Goal: Complete application form: Complete application form

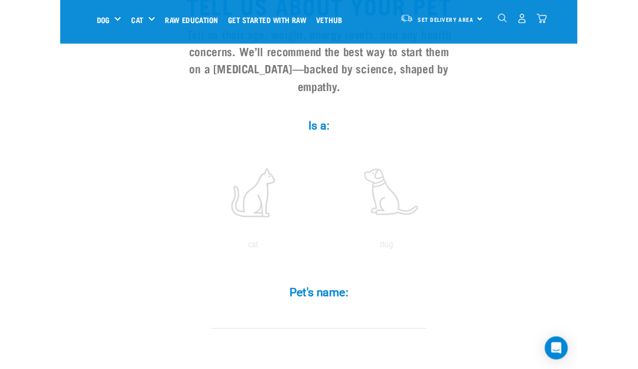
scroll to position [9, 0]
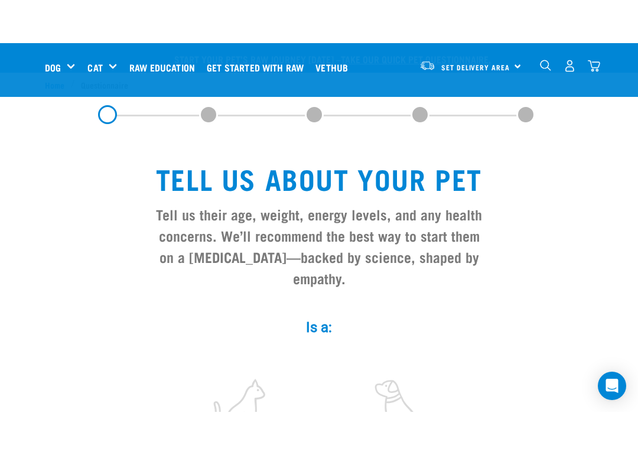
scroll to position [145, 0]
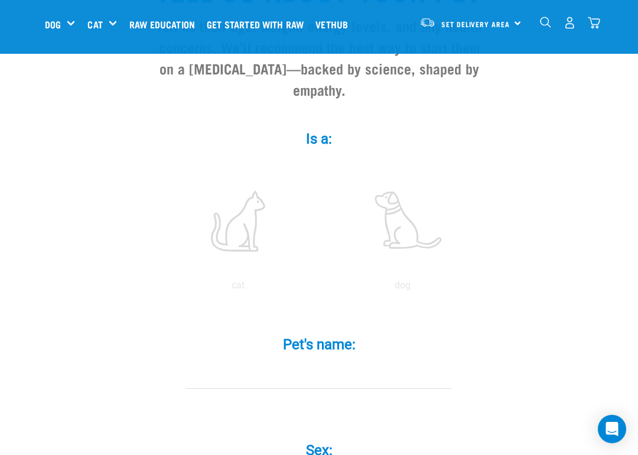
click at [414, 258] on label at bounding box center [402, 221] width 159 height 100
click at [320, 288] on input "radio" at bounding box center [320, 288] width 0 height 0
radio input "true"
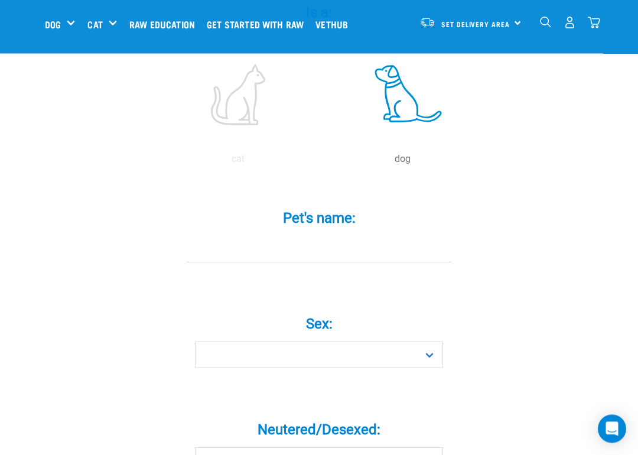
scroll to position [279, 0]
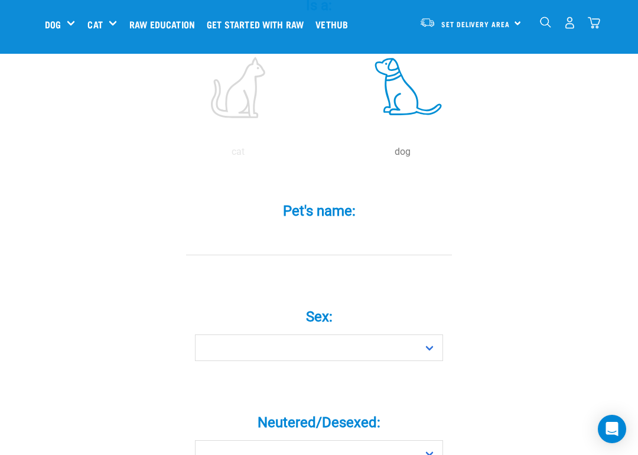
click at [313, 247] on input "Pet's name: *" at bounding box center [319, 242] width 266 height 27
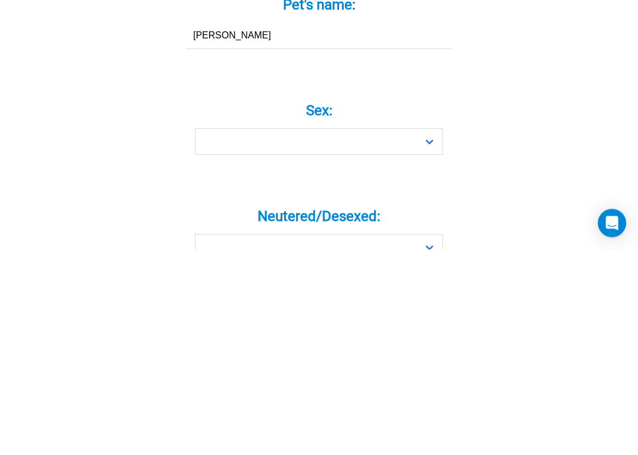
type input "[PERSON_NAME]"
click at [434, 334] on select "Boy Girl" at bounding box center [319, 347] width 248 height 27
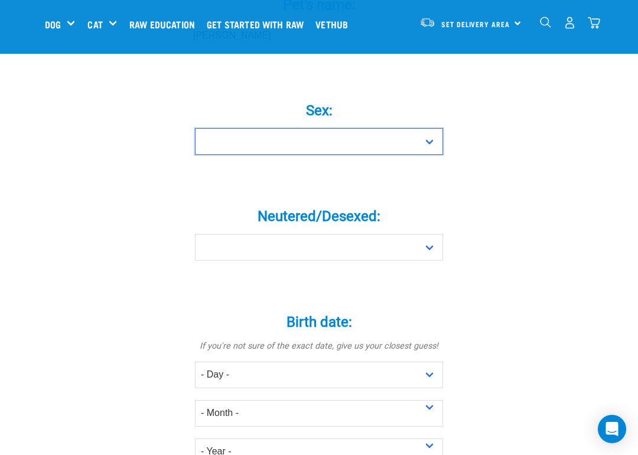
select select "boy"
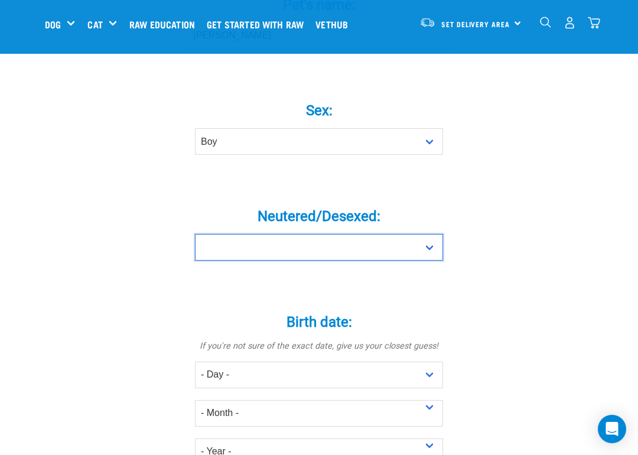
click at [422, 256] on select "Yes No" at bounding box center [319, 247] width 248 height 27
select select "yes"
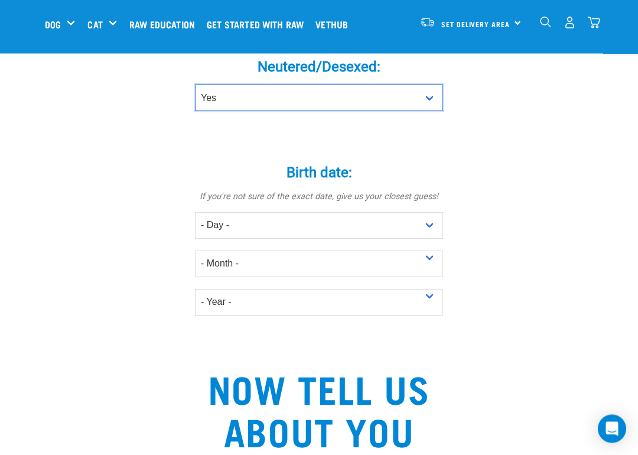
scroll to position [634, 0]
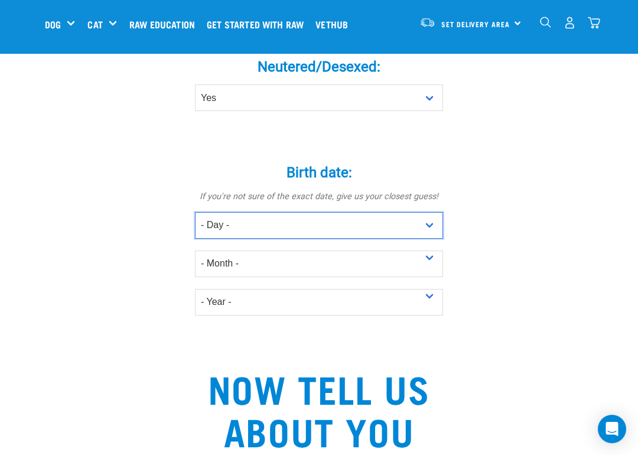
click at [351, 237] on select "- Day - 1 2 3 4 5 6 7 8 9 10 11 12 13 14 15 16 17 18 19 20 21 22 23 24 25 26 27" at bounding box center [319, 225] width 248 height 27
select select "1"
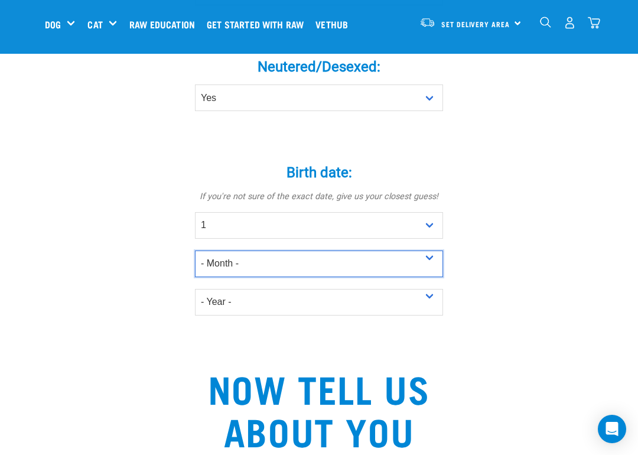
click at [417, 272] on select "- Month - January February March April May June July August September October N…" at bounding box center [319, 263] width 248 height 27
select select "June"
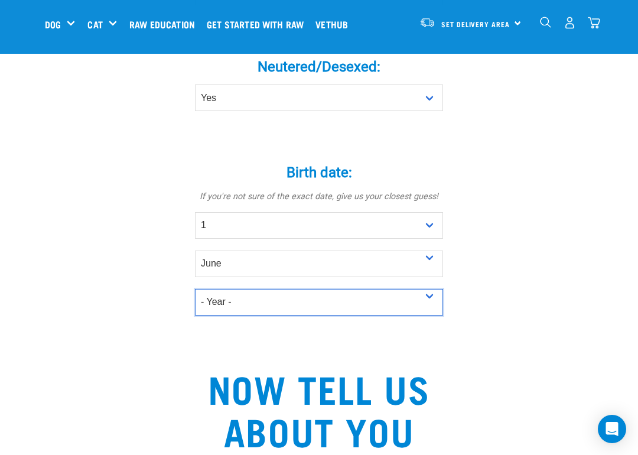
click at [438, 312] on select "- Year - 2025 2024 2023 2022 2021 2020 2019 2018 2017 2016 2015 2014 2013 2012" at bounding box center [319, 302] width 248 height 27
select select "2024"
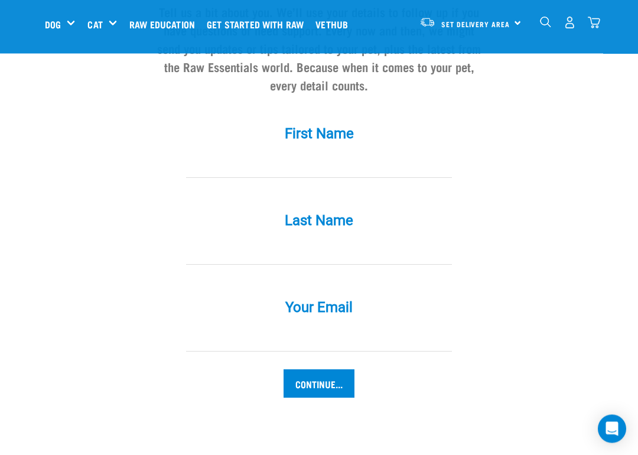
scroll to position [1093, 0]
click at [313, 196] on div "First Name *" at bounding box center [319, 152] width 354 height 87
click at [291, 196] on div "First Name *" at bounding box center [319, 152] width 354 height 87
click at [281, 196] on div "First Name *" at bounding box center [319, 152] width 354 height 87
click at [323, 178] on input "First Name *" at bounding box center [319, 164] width 266 height 27
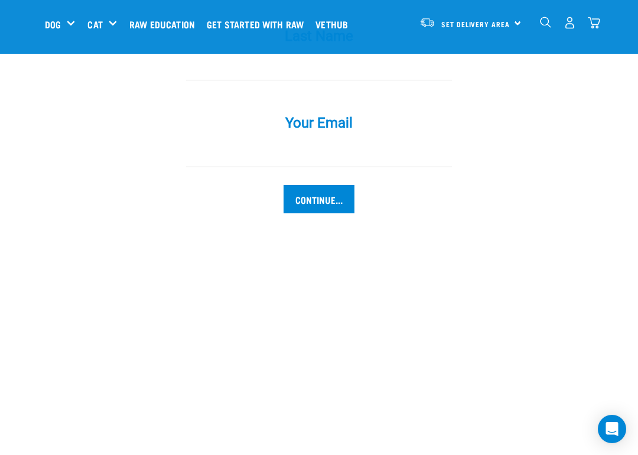
scroll to position [1186, 0]
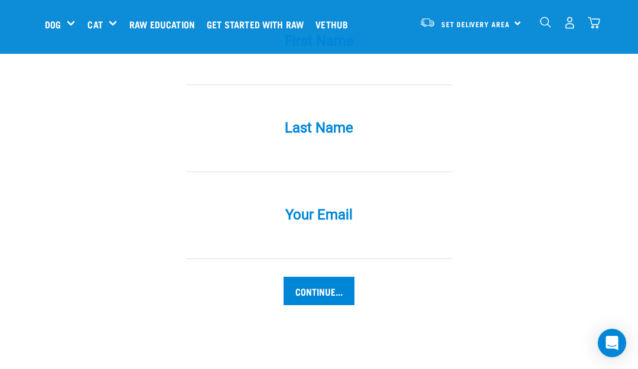
click at [304, 80] on input "First Name *" at bounding box center [319, 71] width 266 height 27
type input "Don"
click at [243, 164] on input "Last Name *" at bounding box center [319, 158] width 266 height 27
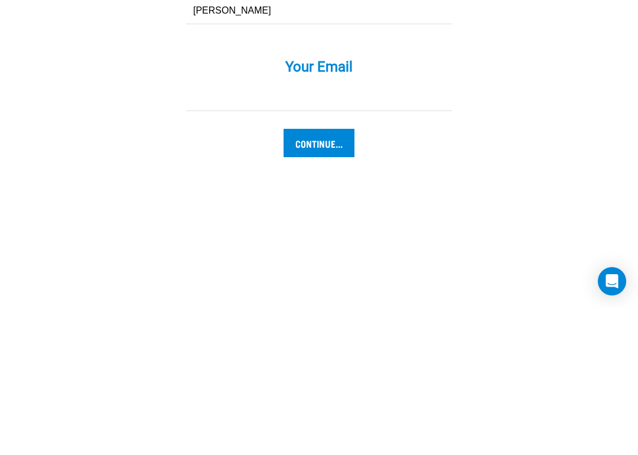
type input "Shephard"
click at [261, 232] on input "Your Email *" at bounding box center [319, 245] width 266 height 27
type input "[EMAIL_ADDRESS][DOMAIN_NAME]"
click at [336, 276] on input "Continue..." at bounding box center [319, 290] width 71 height 28
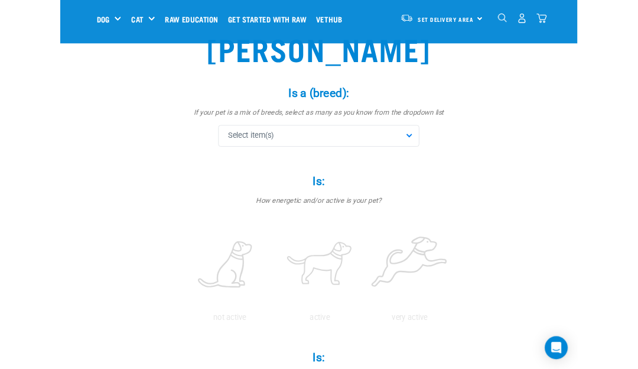
scroll to position [92, 0]
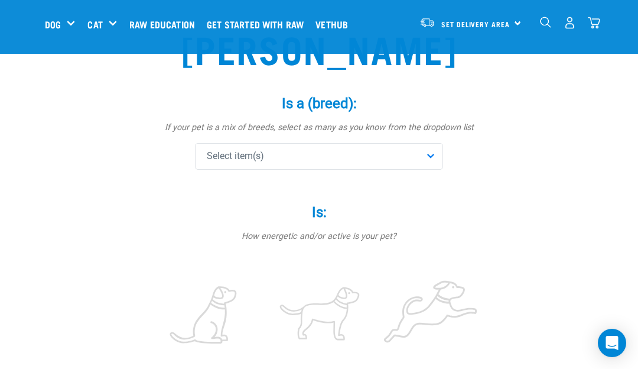
click at [438, 157] on div "Select item(s)" at bounding box center [319, 156] width 248 height 27
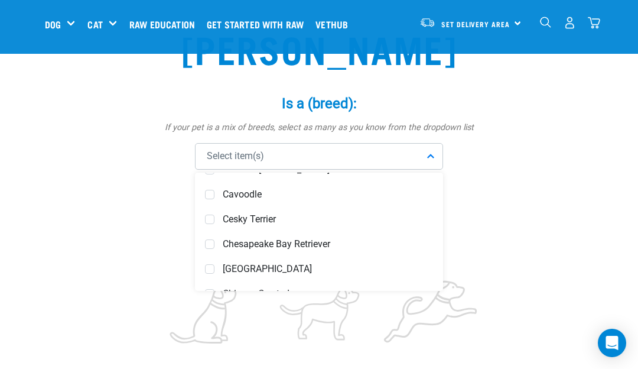
scroll to position [1336, 0]
click at [213, 196] on span at bounding box center [209, 193] width 9 height 9
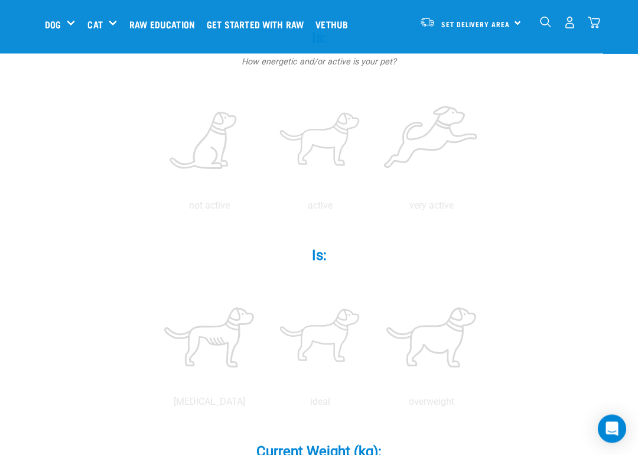
scroll to position [281, 0]
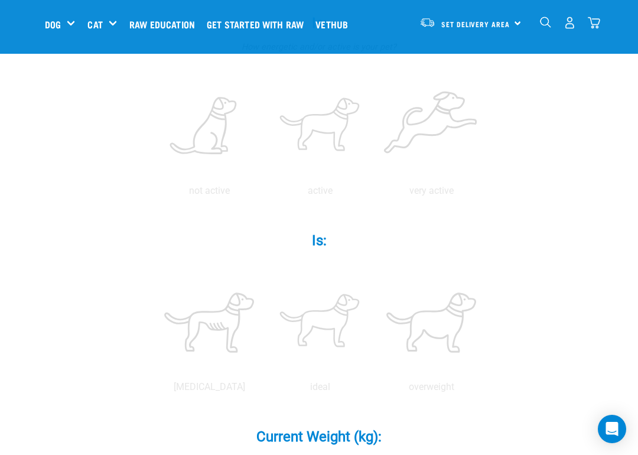
click at [378, 198] on p "very active" at bounding box center [431, 191] width 106 height 14
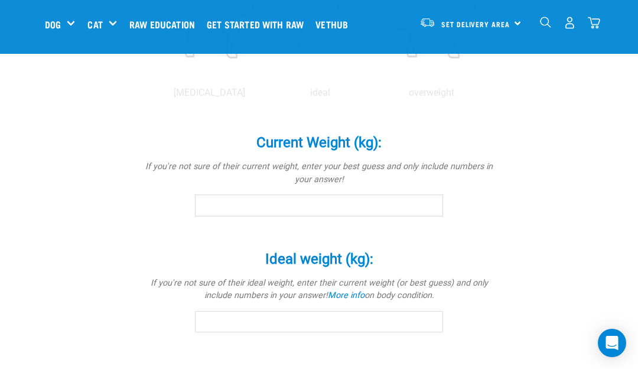
scroll to position [575, 0]
click at [373, 79] on label at bounding box center [320, 29] width 106 height 100
click at [265, 96] on input "radio" at bounding box center [265, 96] width 0 height 0
radio input "true"
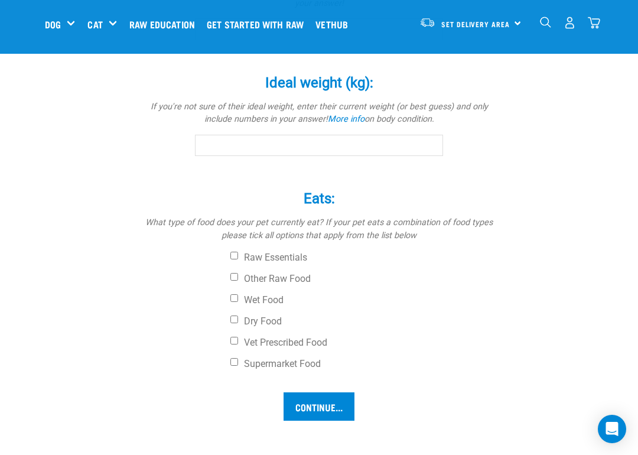
scroll to position [766, 0]
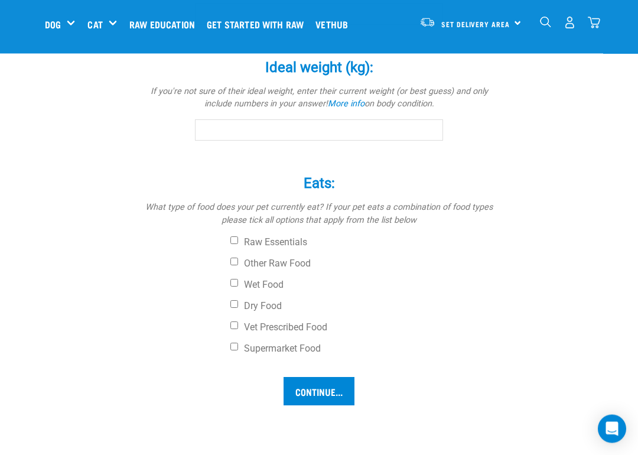
click at [309, 25] on input "Current Weight (kg): *" at bounding box center [319, 14] width 248 height 21
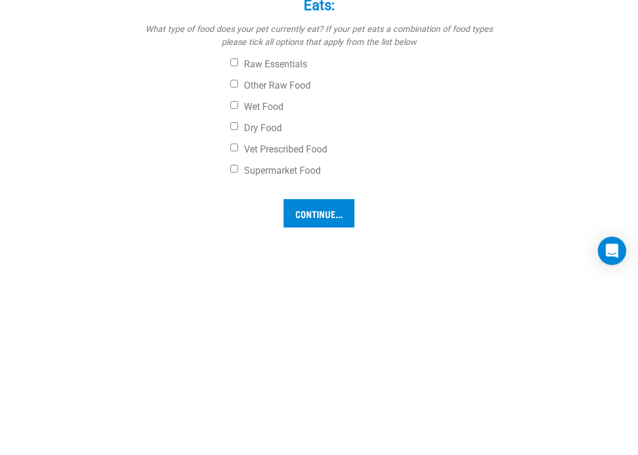
scroll to position [768, 0]
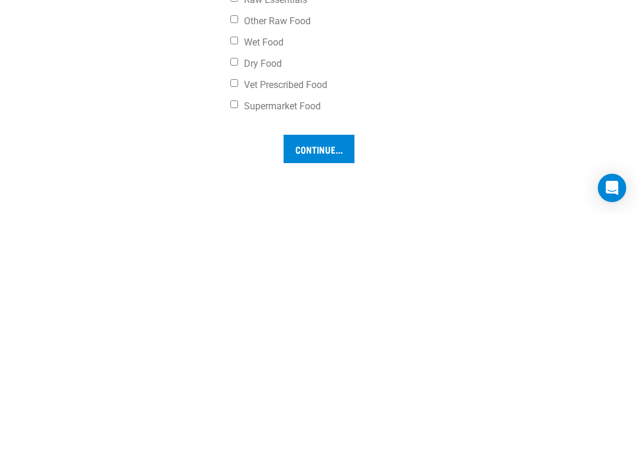
type input "10"
click at [321, 139] on input "Ideal weight (kg): *" at bounding box center [319, 128] width 248 height 21
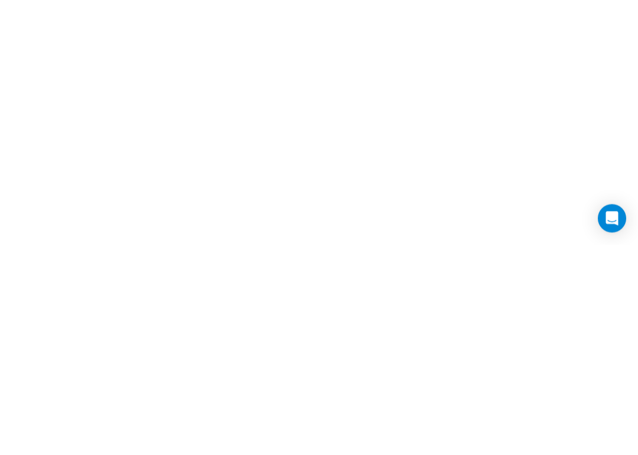
scroll to position [966, 0]
type input "10"
click at [238, 45] on input "Raw Essentials" at bounding box center [234, 41] width 8 height 8
checkbox input "true"
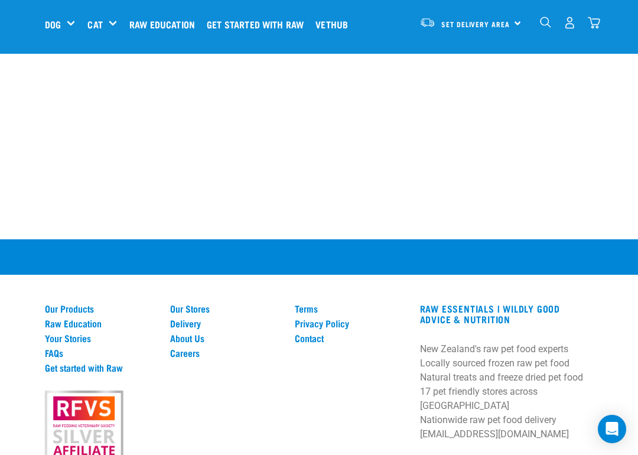
checkbox input "true"
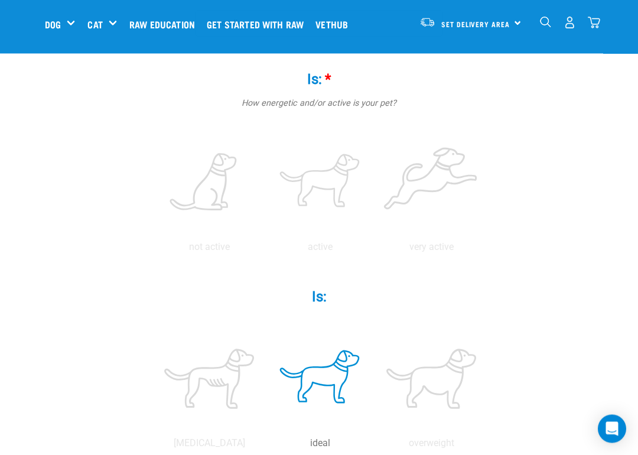
scroll to position [225, 0]
click at [378, 233] on label at bounding box center [431, 182] width 106 height 100
click at [376, 250] on input "radio" at bounding box center [376, 250] width 0 height 0
radio input "true"
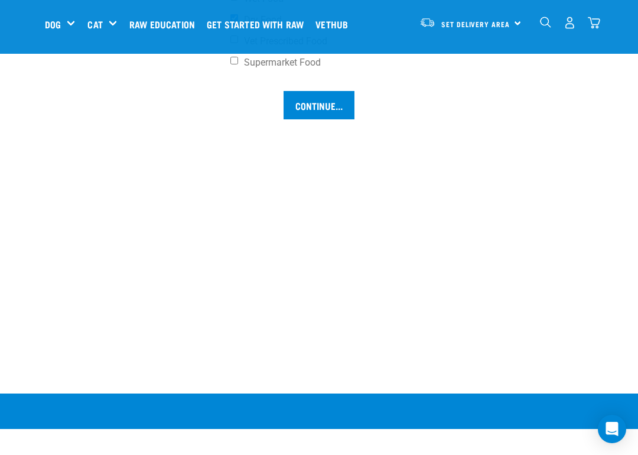
scroll to position [1053, 0]
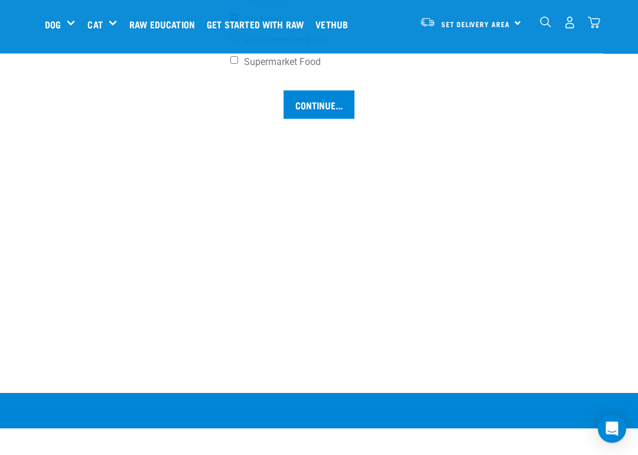
click at [336, 119] on input "Continue..." at bounding box center [319, 105] width 71 height 28
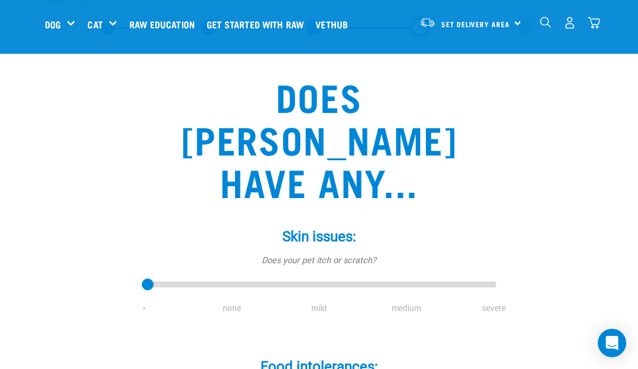
scroll to position [44, 0]
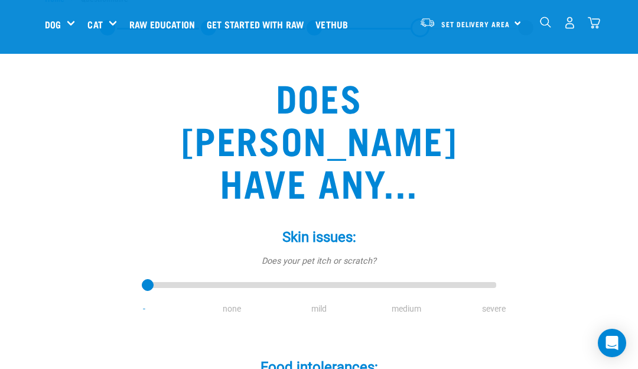
click at [326, 302] on li "mild" at bounding box center [318, 308] width 87 height 12
click at [324, 302] on li "mild" at bounding box center [318, 308] width 87 height 12
click at [318, 302] on li "mild" at bounding box center [318, 308] width 87 height 12
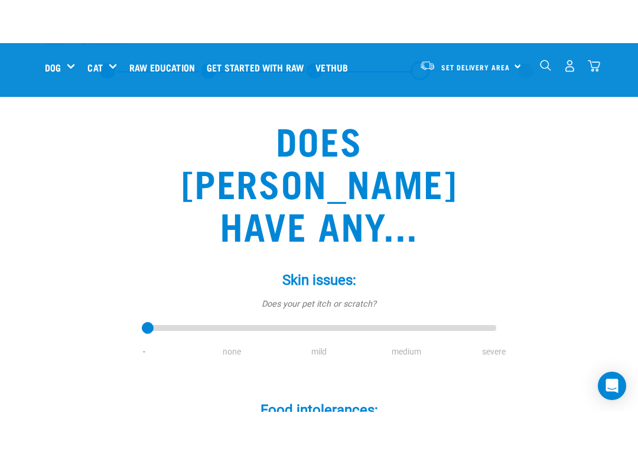
scroll to position [44, 0]
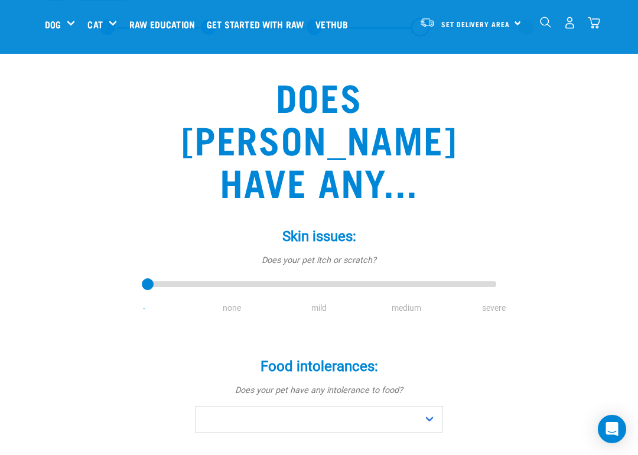
type input "2"
click at [324, 276] on input "range" at bounding box center [319, 284] width 354 height 17
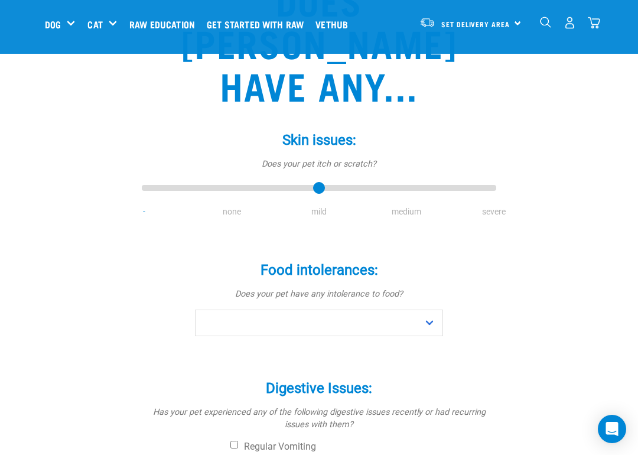
scroll to position [142, 0]
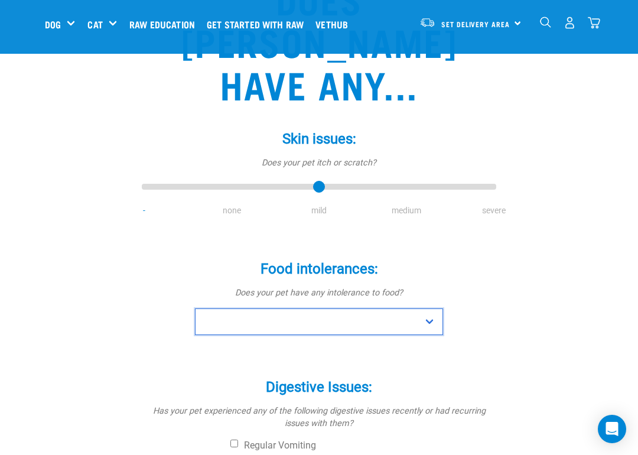
click at [428, 308] on select "No Yes" at bounding box center [319, 321] width 248 height 27
select select "no"
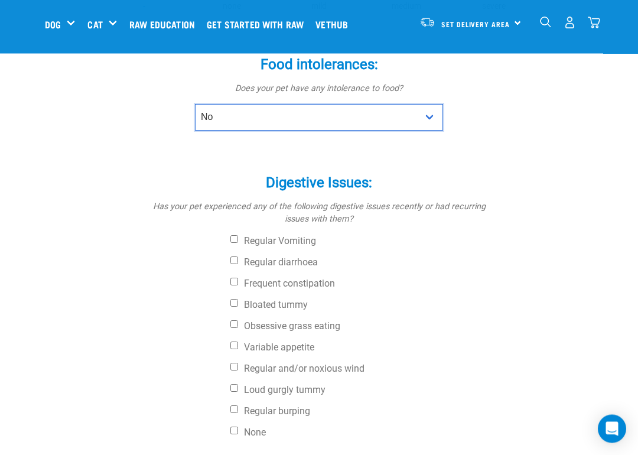
scroll to position [346, 0]
click at [238, 320] on input "Obsessive grass eating" at bounding box center [234, 324] width 8 height 8
checkbox input "true"
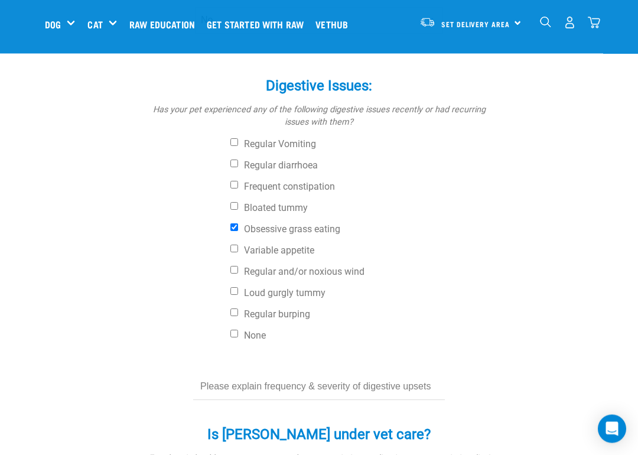
scroll to position [445, 0]
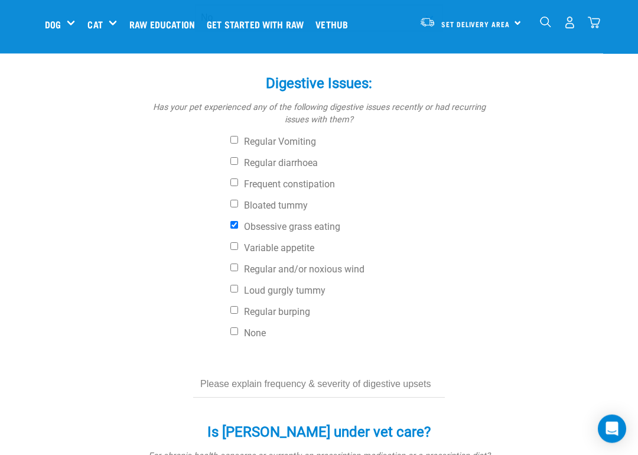
click at [238, 158] on input "Regular diarrhoea" at bounding box center [234, 162] width 8 height 8
checkbox input "true"
click at [253, 371] on input "text" at bounding box center [319, 384] width 252 height 27
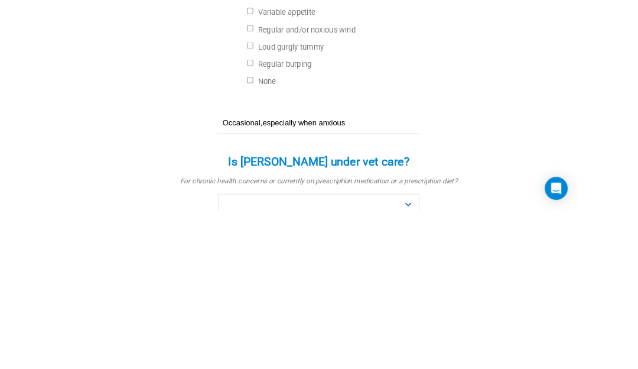
scroll to position [482, 0]
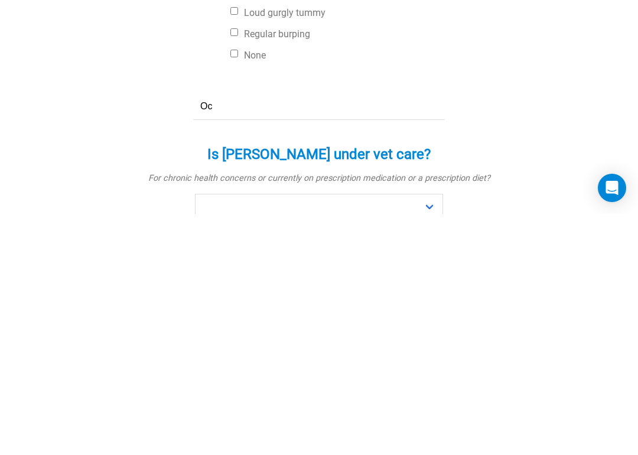
type input "O"
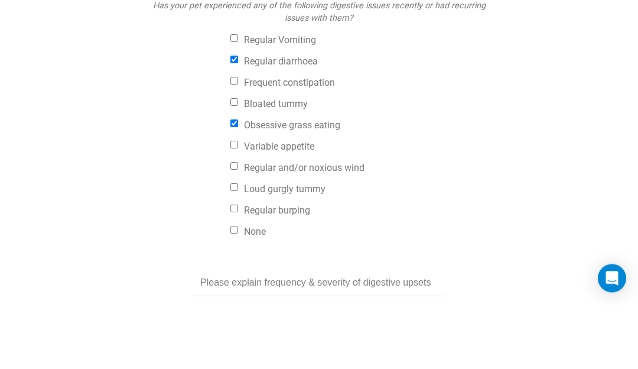
click at [238, 121] on input "Regular diarrhoea" at bounding box center [234, 125] width 8 height 8
checkbox input "false"
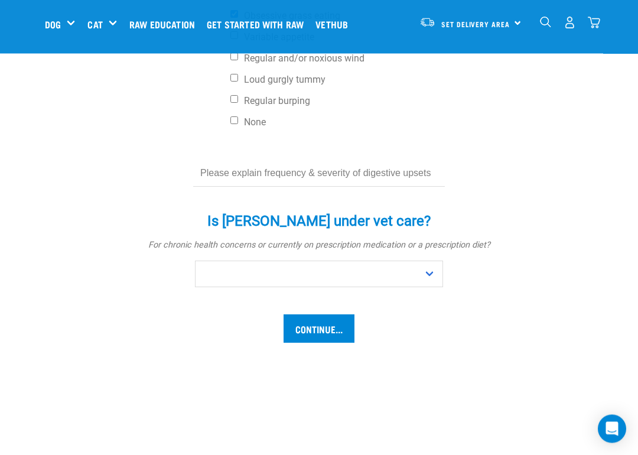
scroll to position [656, 0]
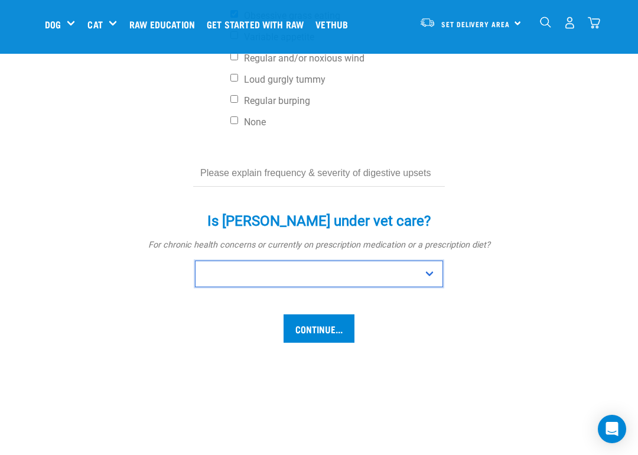
click at [437, 261] on select "No Yes" at bounding box center [319, 274] width 248 height 27
select select "no"
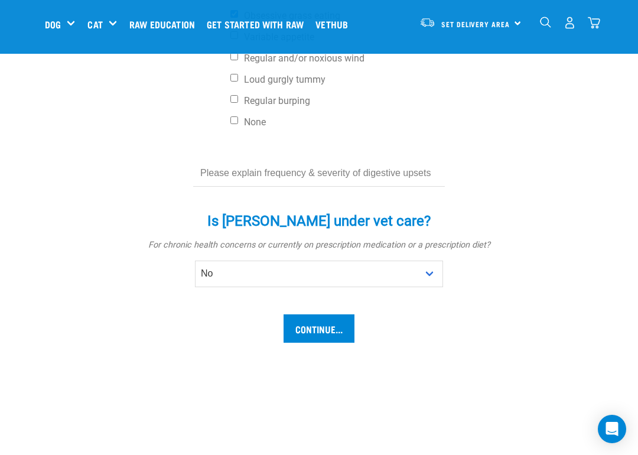
click at [335, 314] on input "Continue..." at bounding box center [319, 328] width 71 height 28
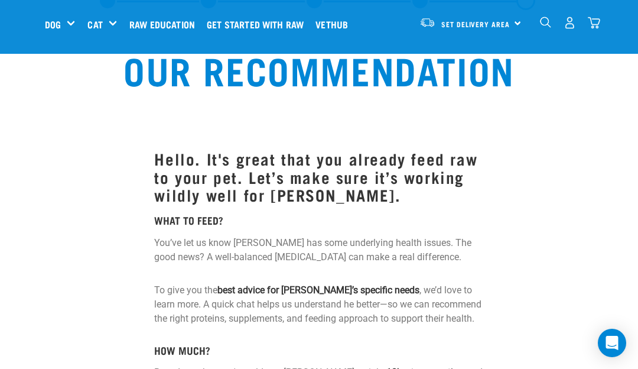
scroll to position [70, 0]
